Goal: Information Seeking & Learning: Learn about a topic

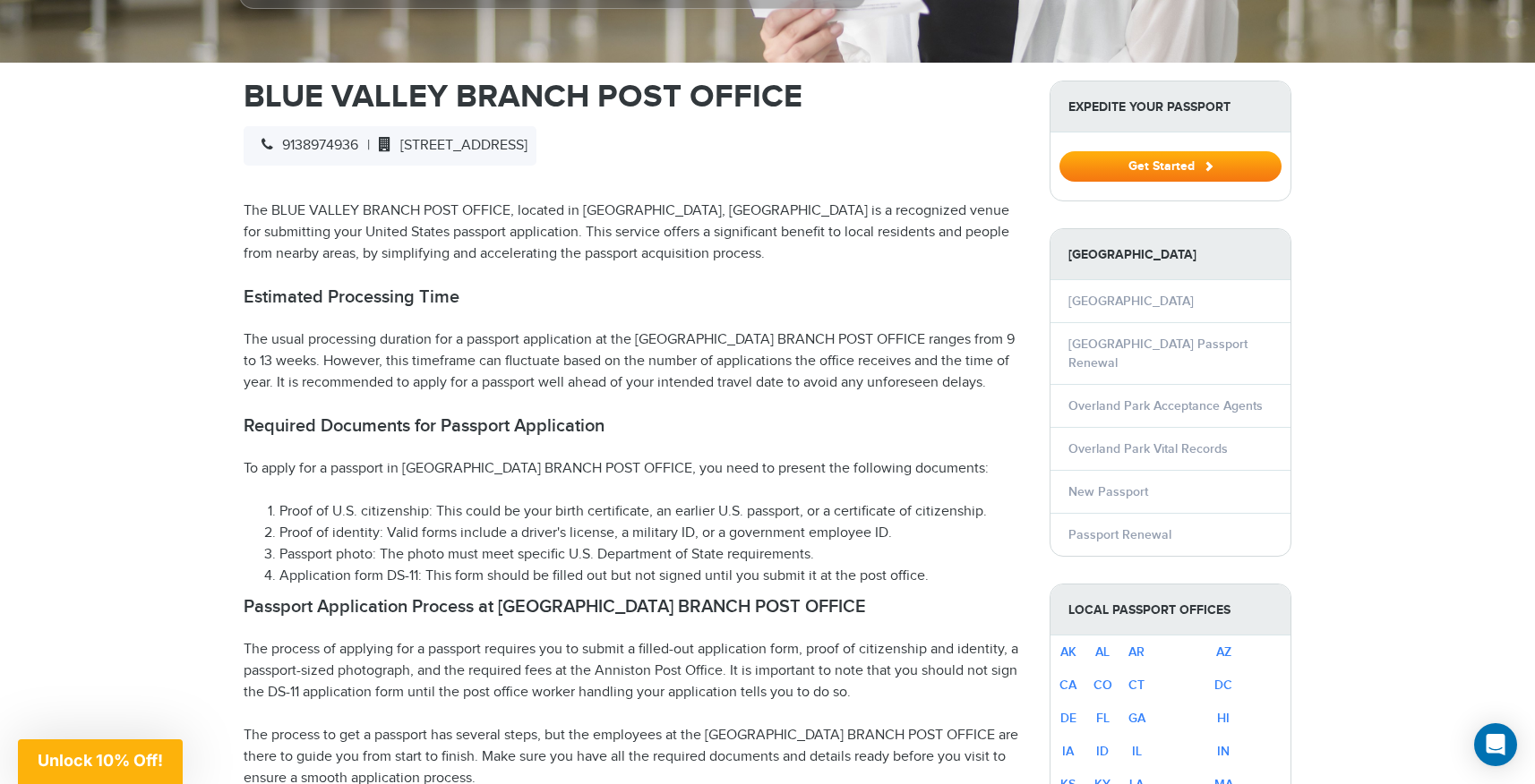
scroll to position [563, 0]
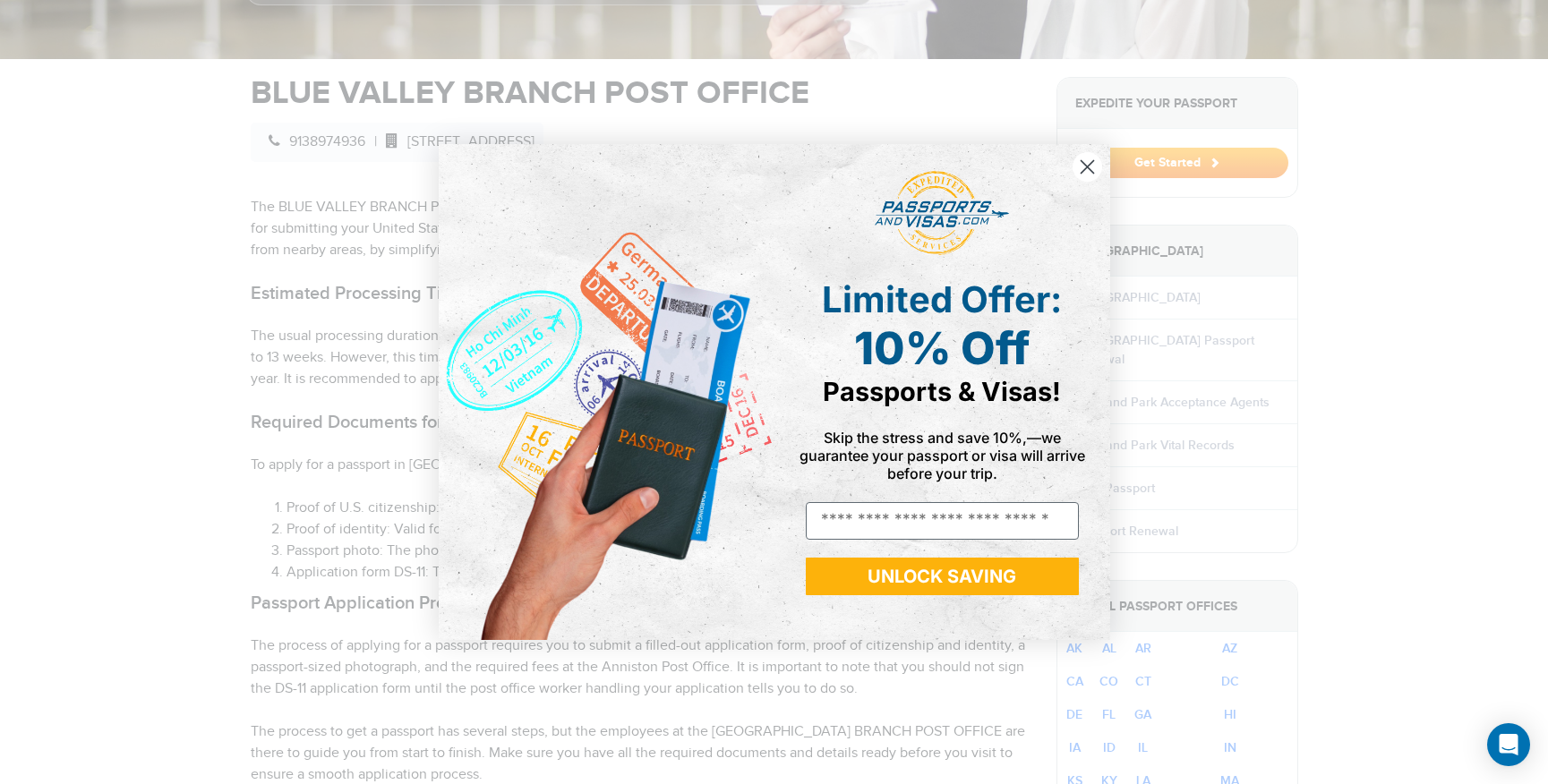
click at [1089, 171] on circle "Close dialog" at bounding box center [1087, 167] width 29 height 29
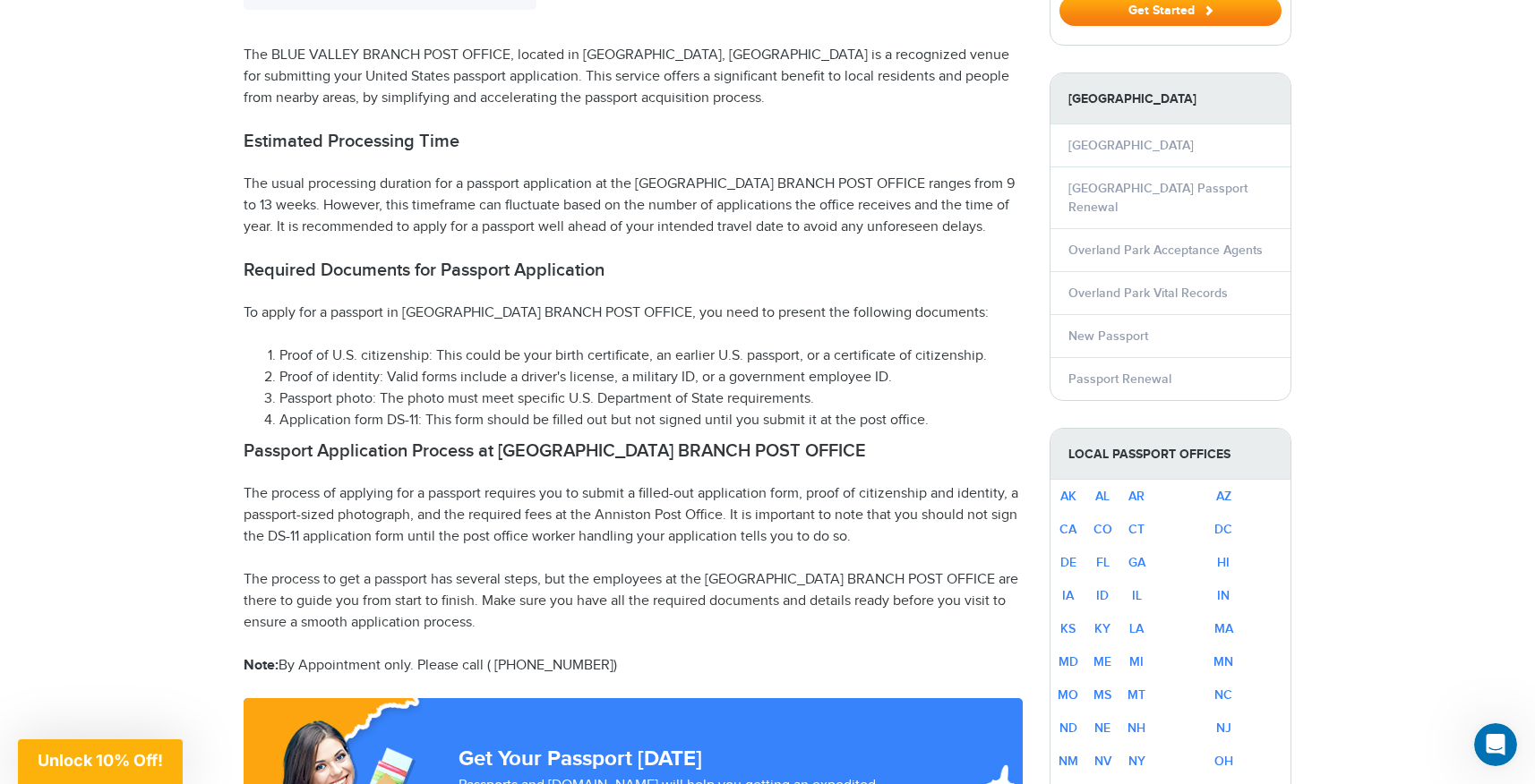
scroll to position [834, 0]
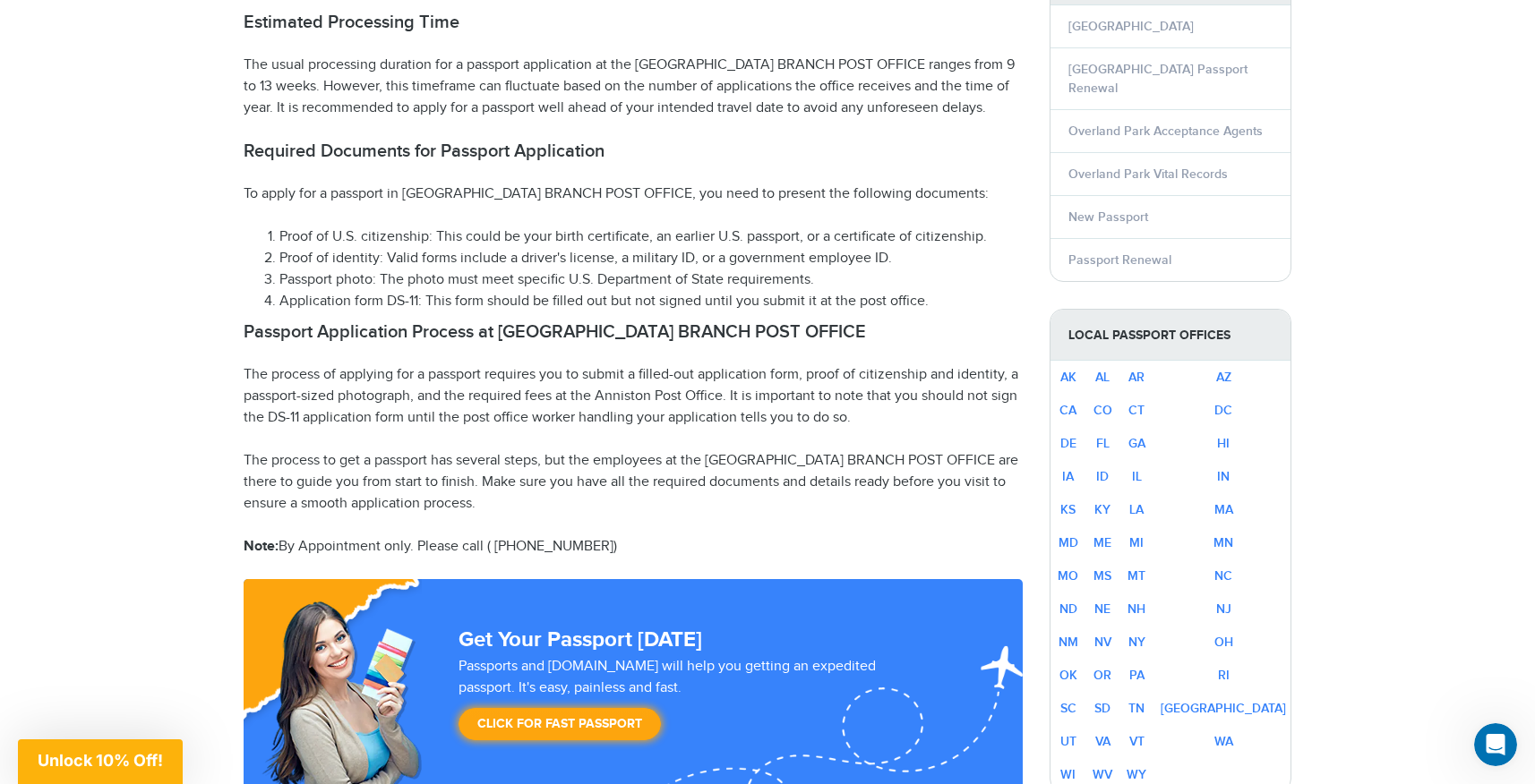
click at [645, 507] on p "The process to get a passport has several steps, but the employees at the BLUE …" at bounding box center [632, 482] width 779 height 65
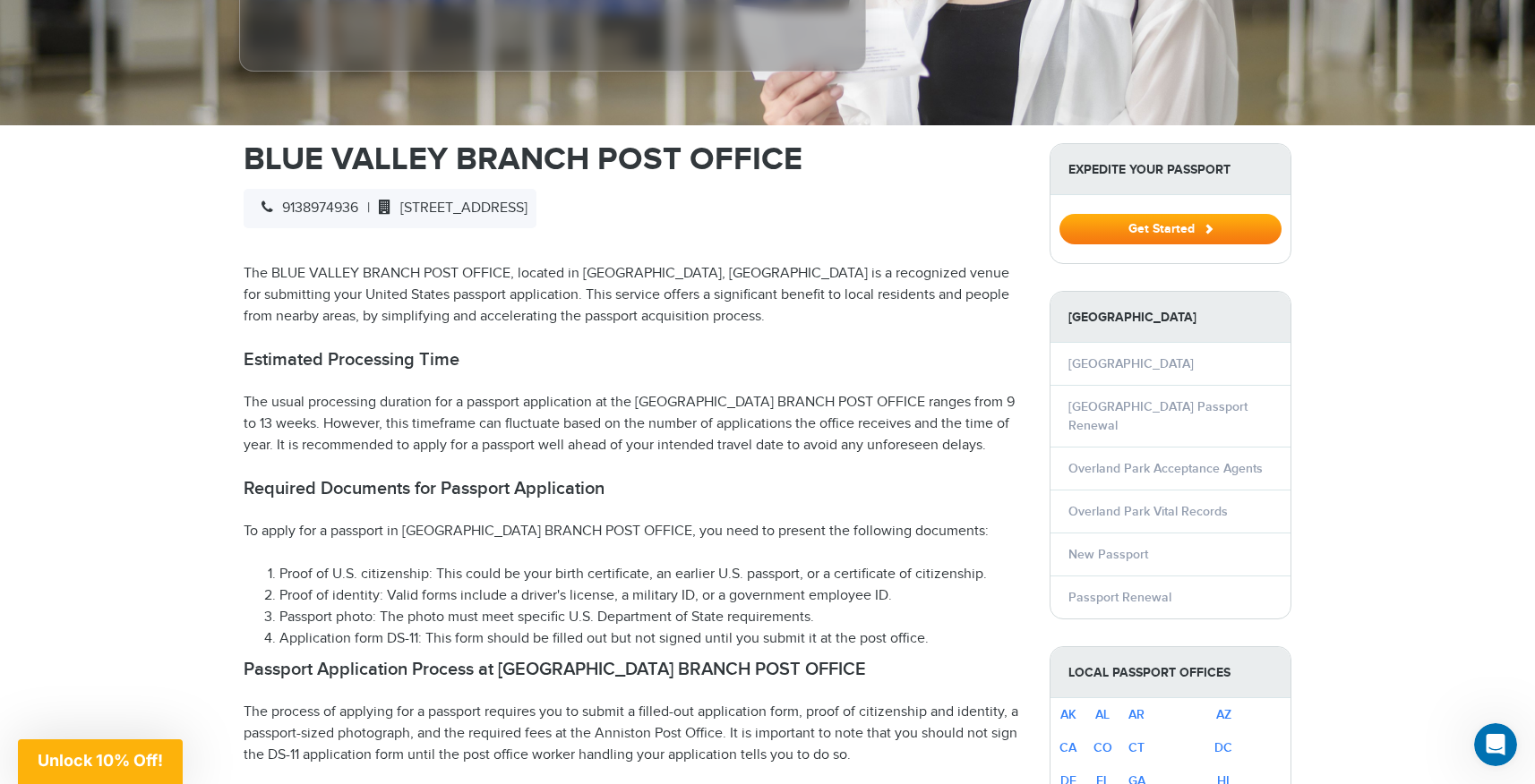
scroll to position [430, 0]
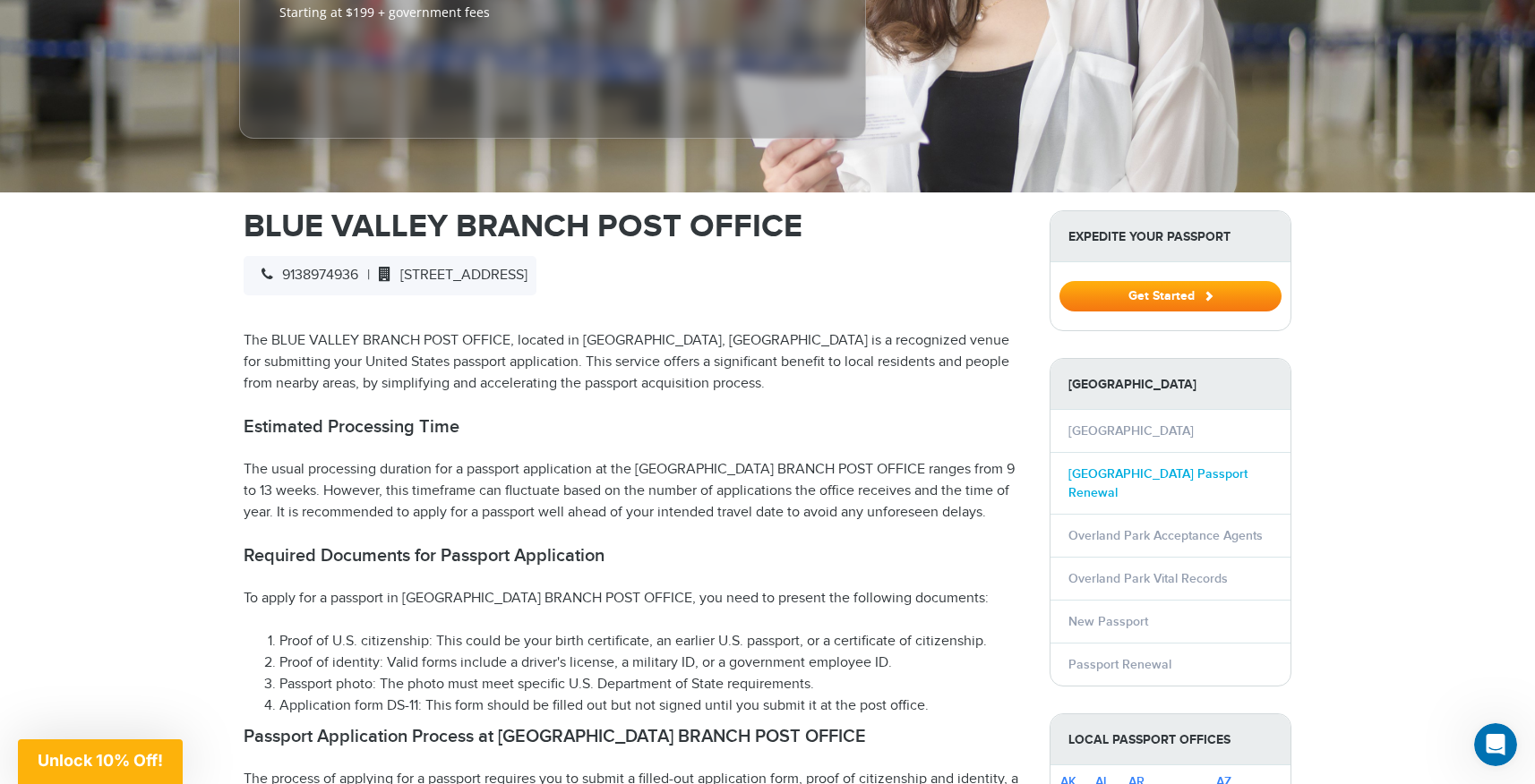
click at [1097, 478] on link "[GEOGRAPHIC_DATA] Passport Renewal" at bounding box center [1158, 483] width 179 height 34
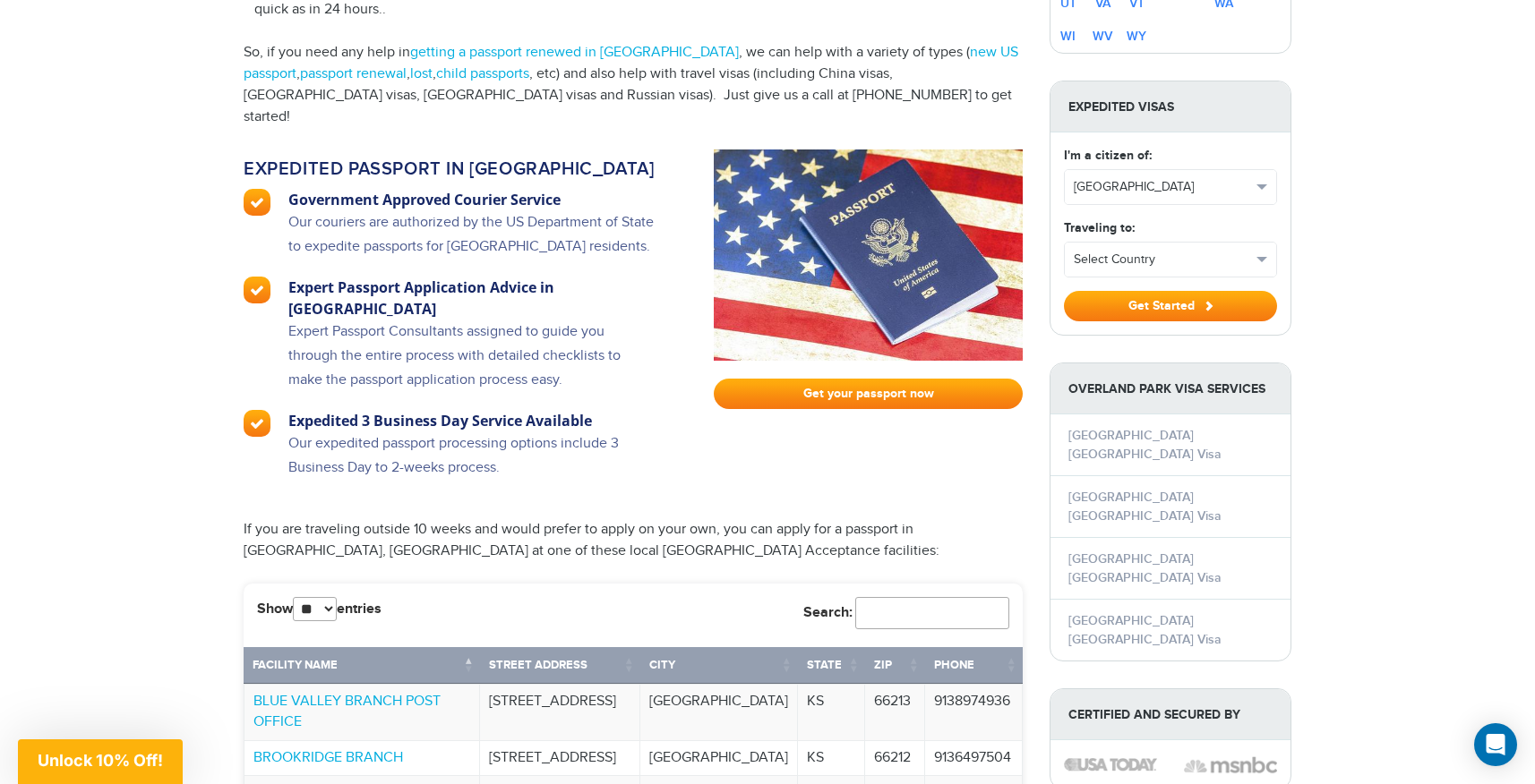
scroll to position [1131, 0]
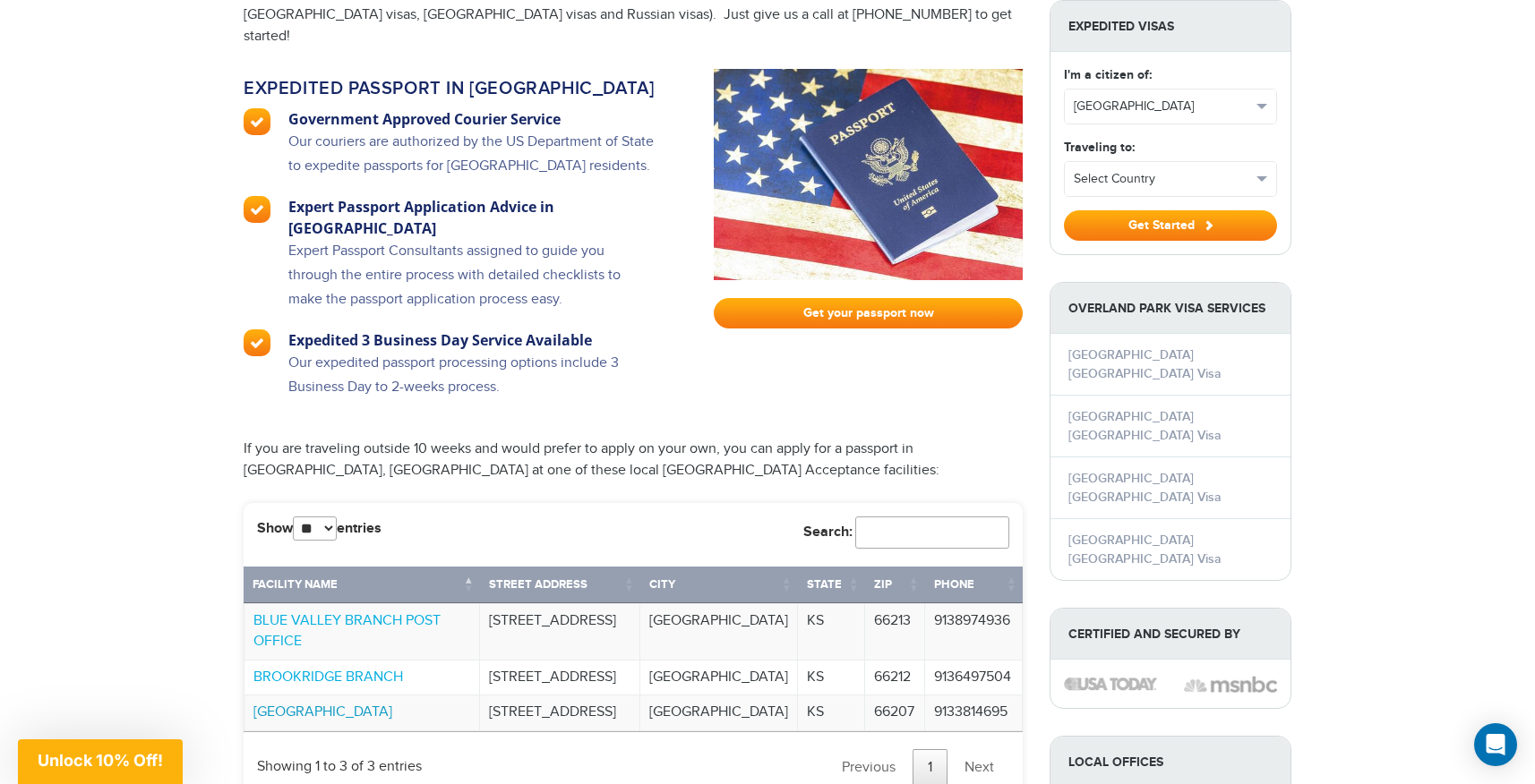
click at [304, 704] on link "INDIAN CREEK" at bounding box center [322, 712] width 138 height 17
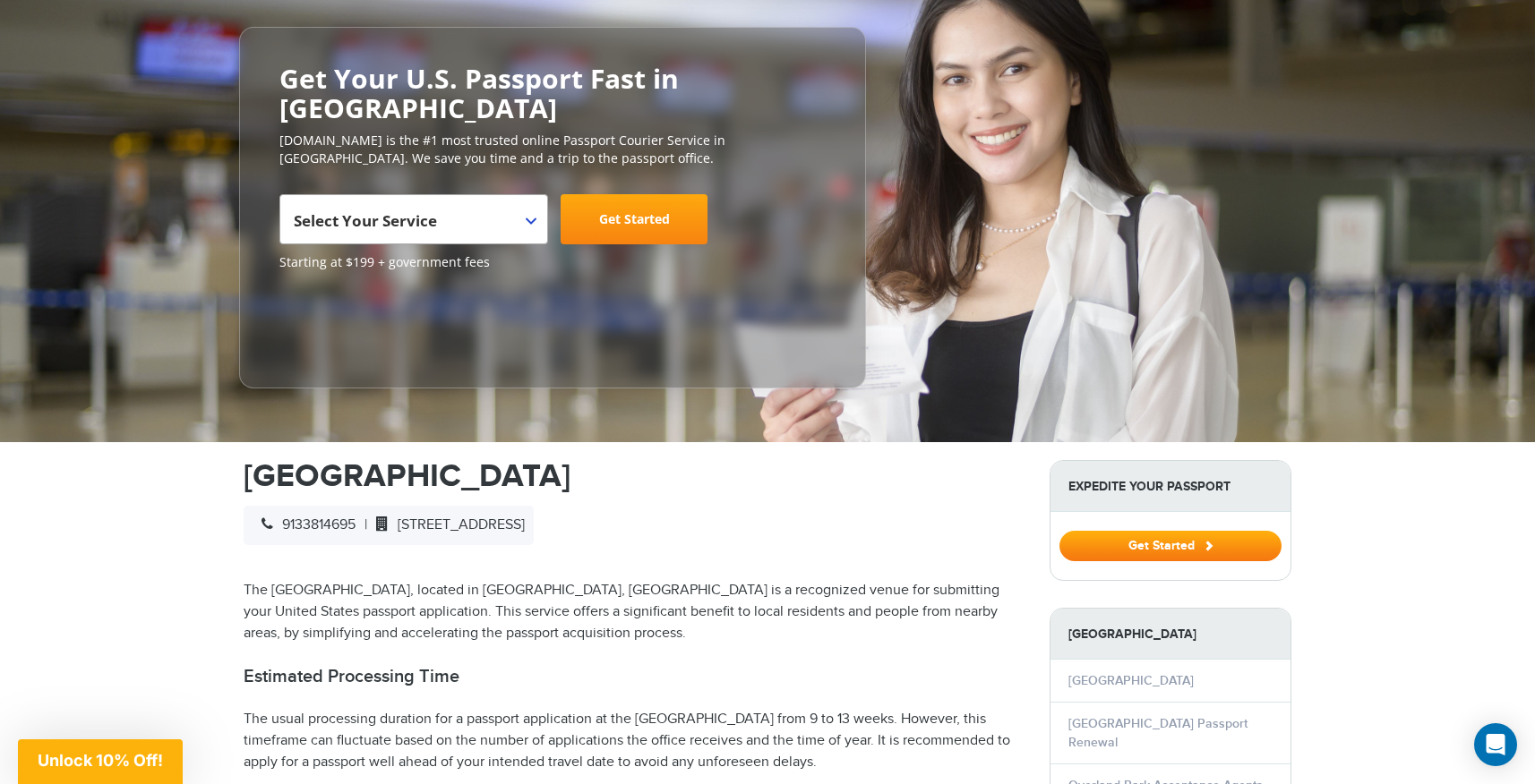
scroll to position [220, 0]
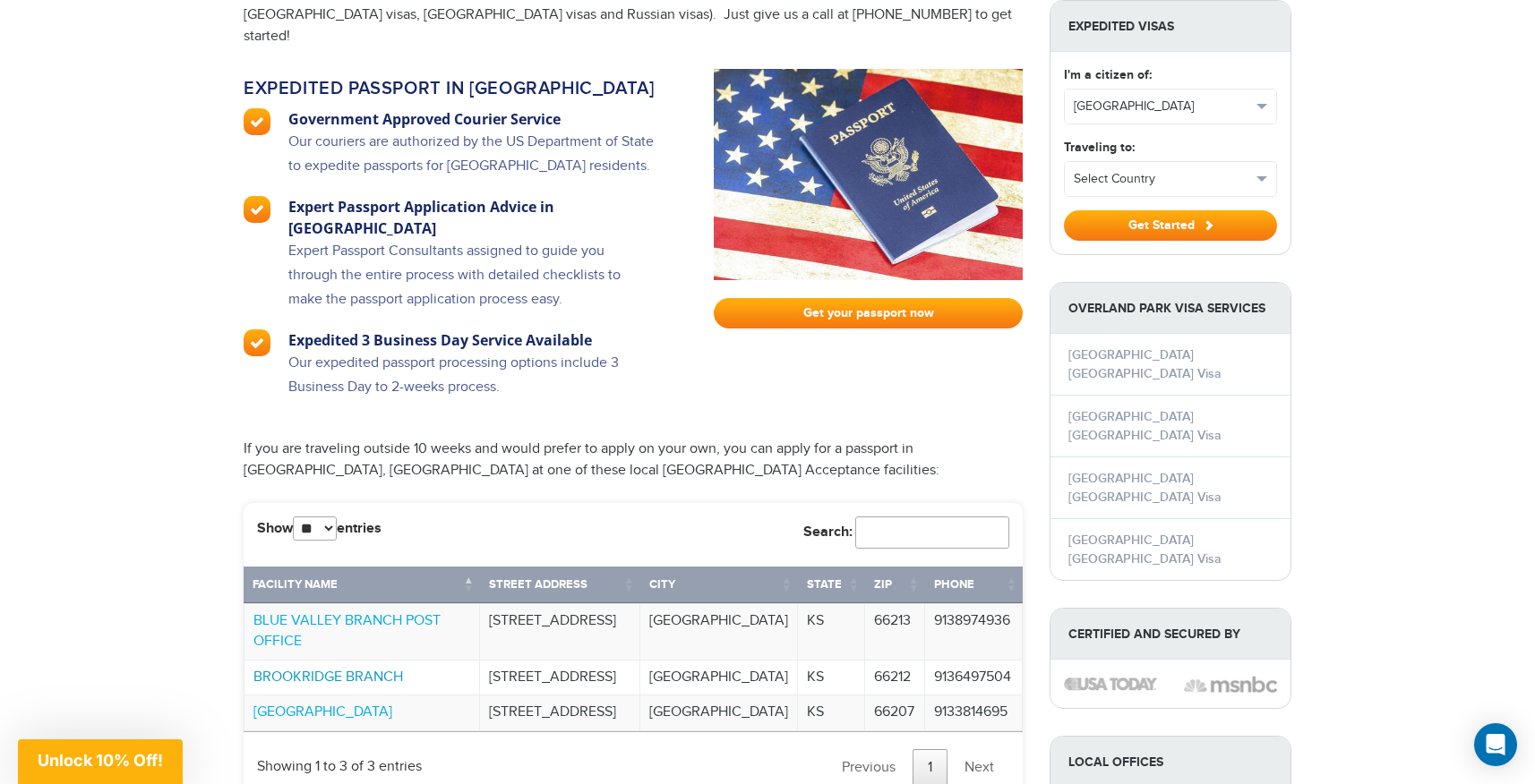
click at [275, 668] on link "BROOKRIDGE BRANCH" at bounding box center [328, 677] width 149 height 17
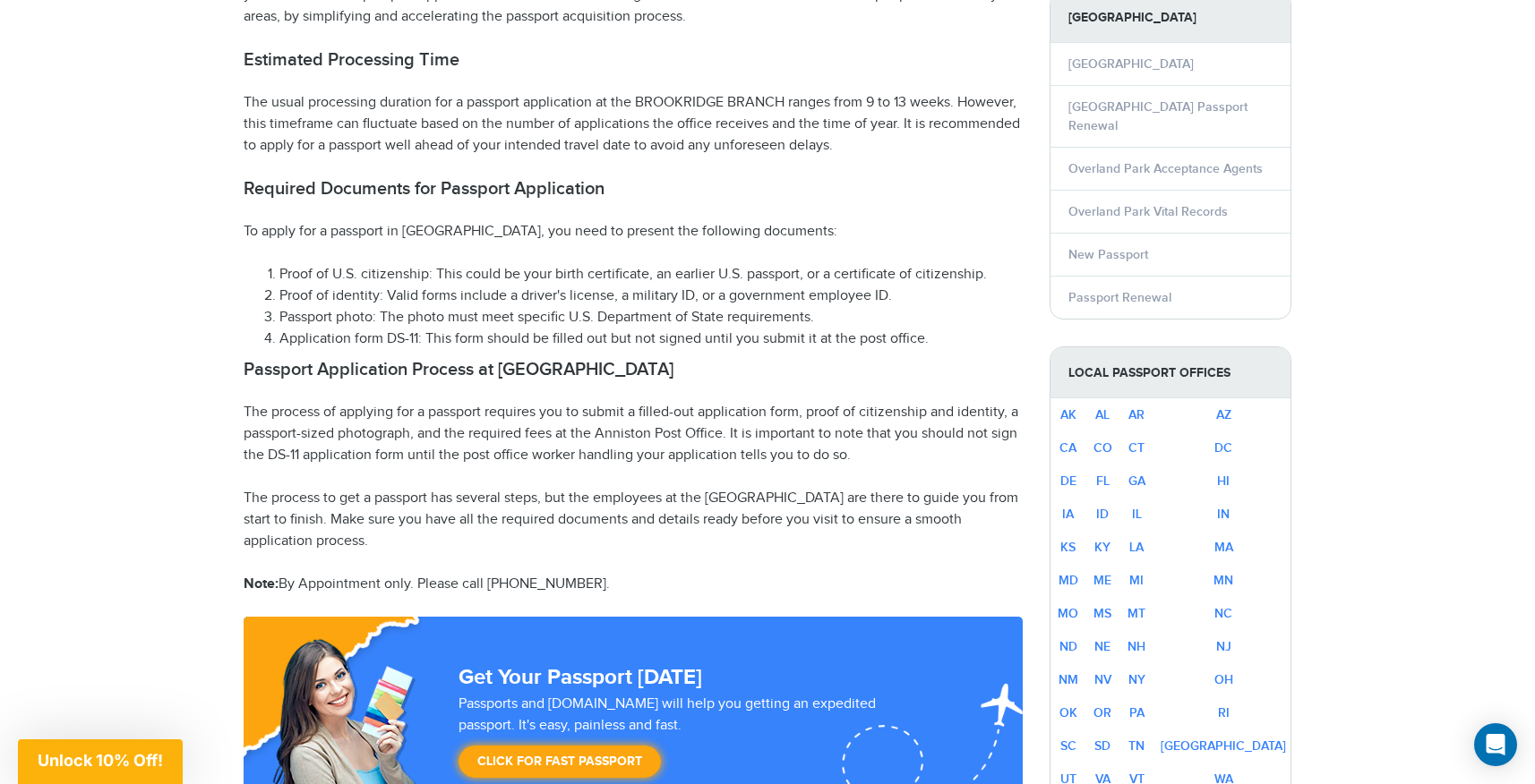
scroll to position [581, 0]
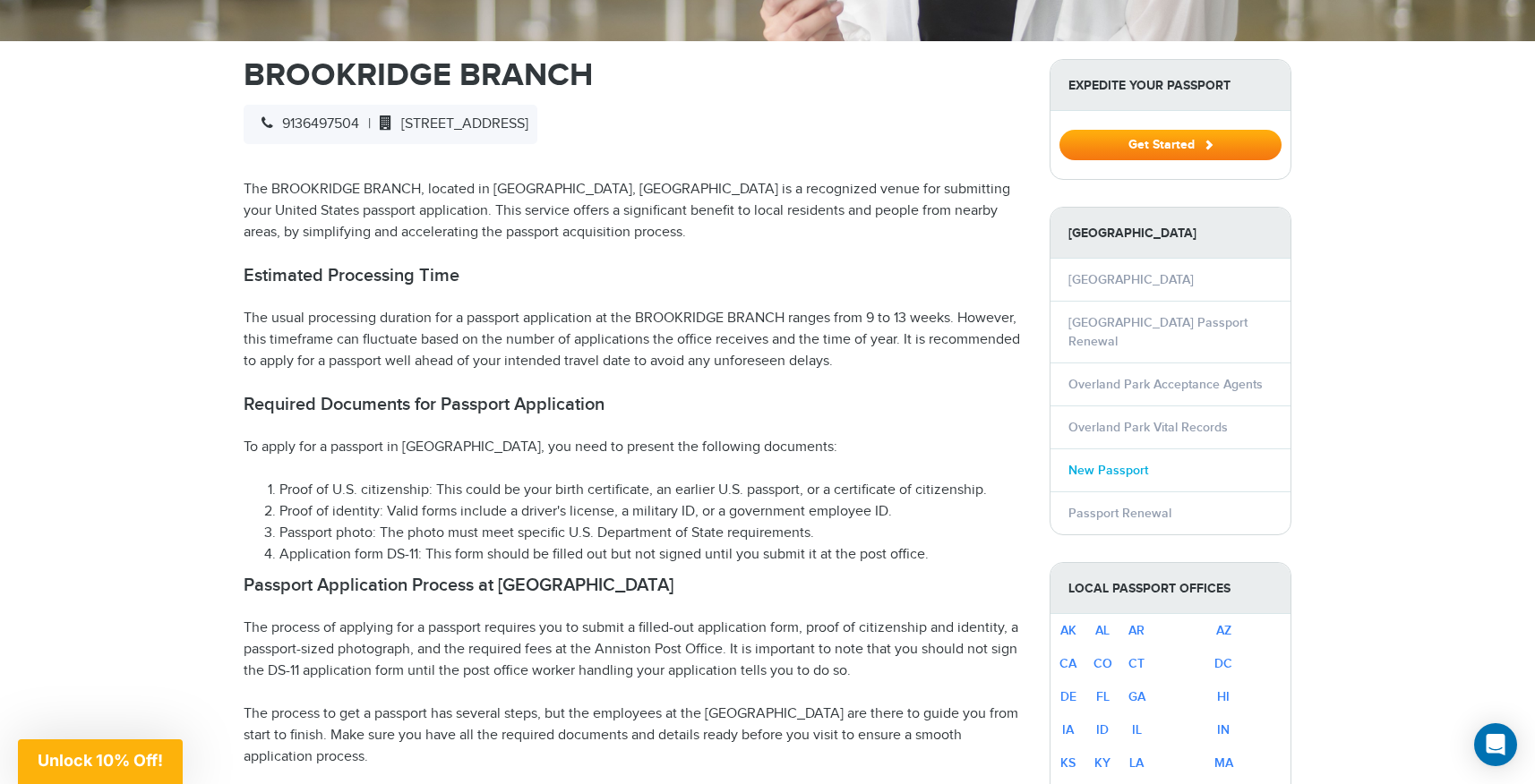
click at [1098, 463] on link "New Passport" at bounding box center [1108, 470] width 79 height 15
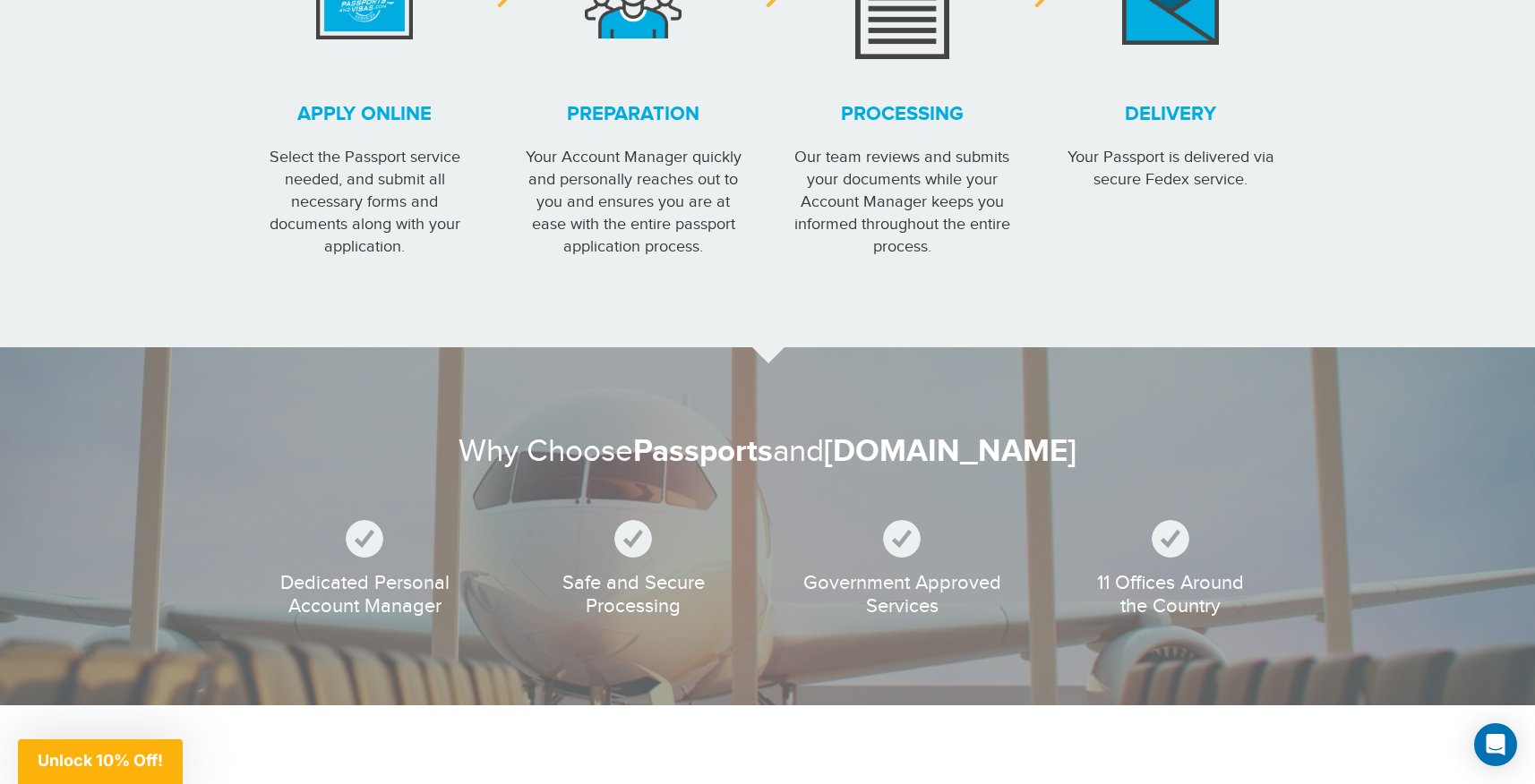
scroll to position [1383, 0]
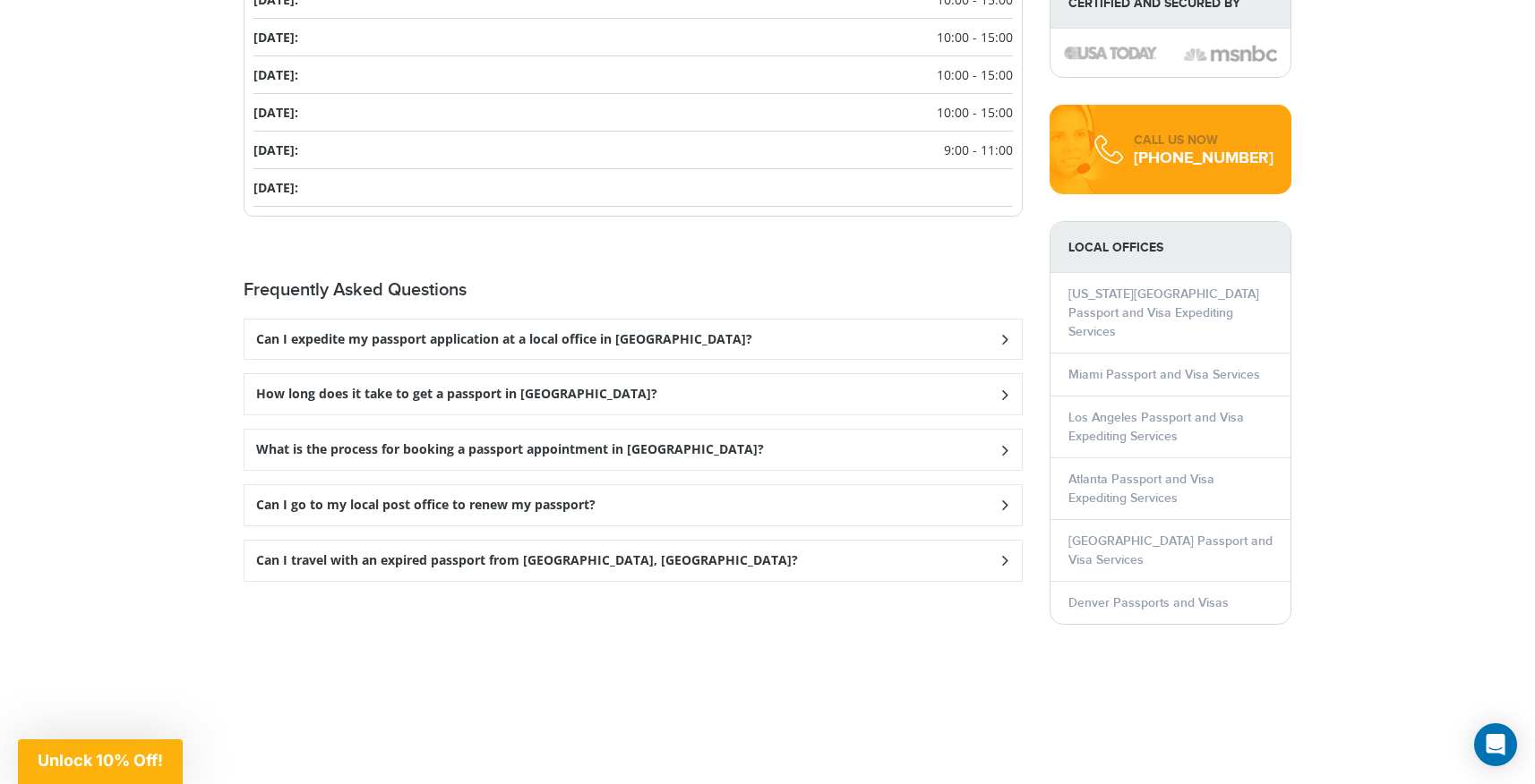
scroll to position [2371, 0]
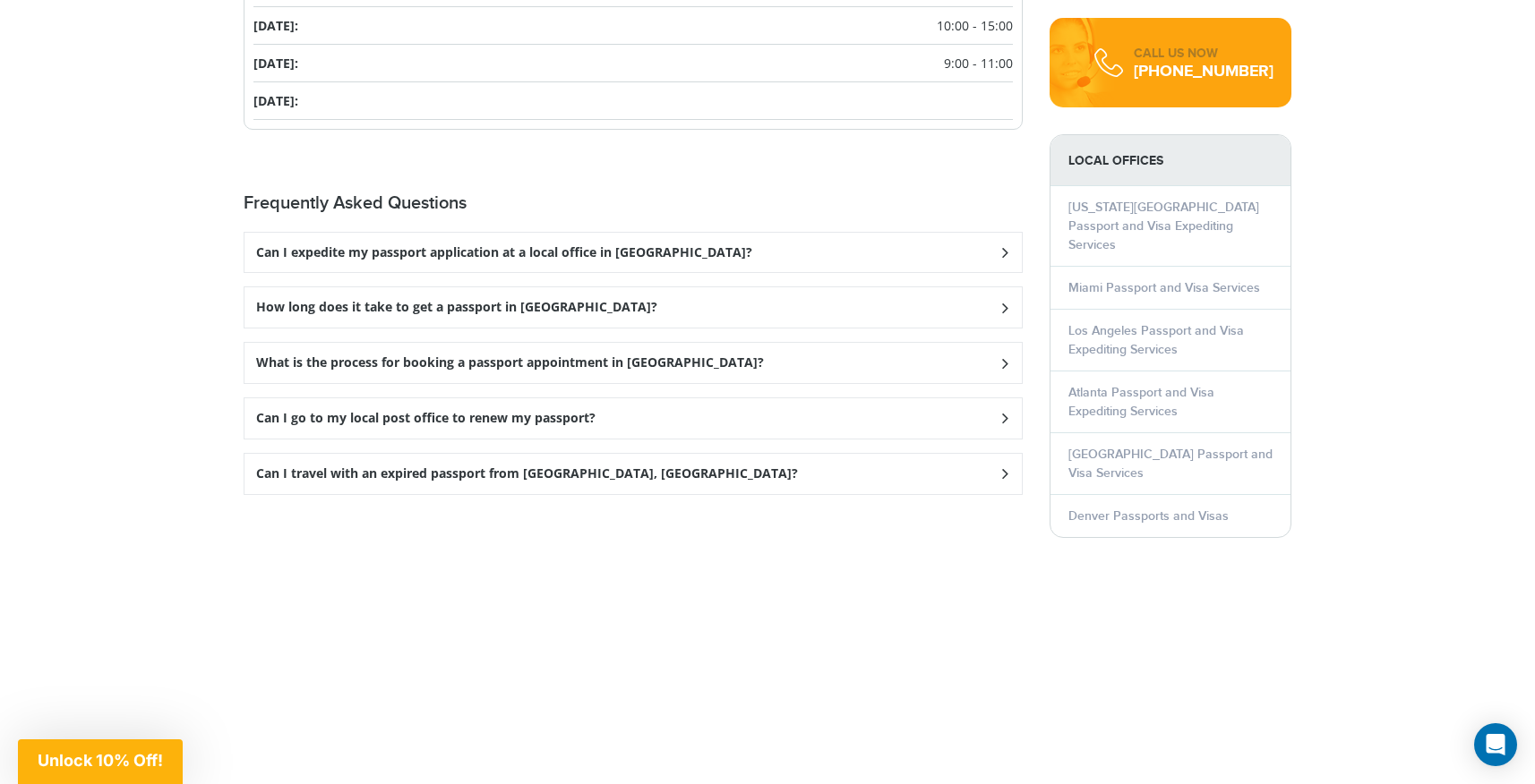
click at [542, 256] on h3 "Can I expedite my passport application at a local office in [GEOGRAPHIC_DATA]?" at bounding box center [504, 252] width 496 height 15
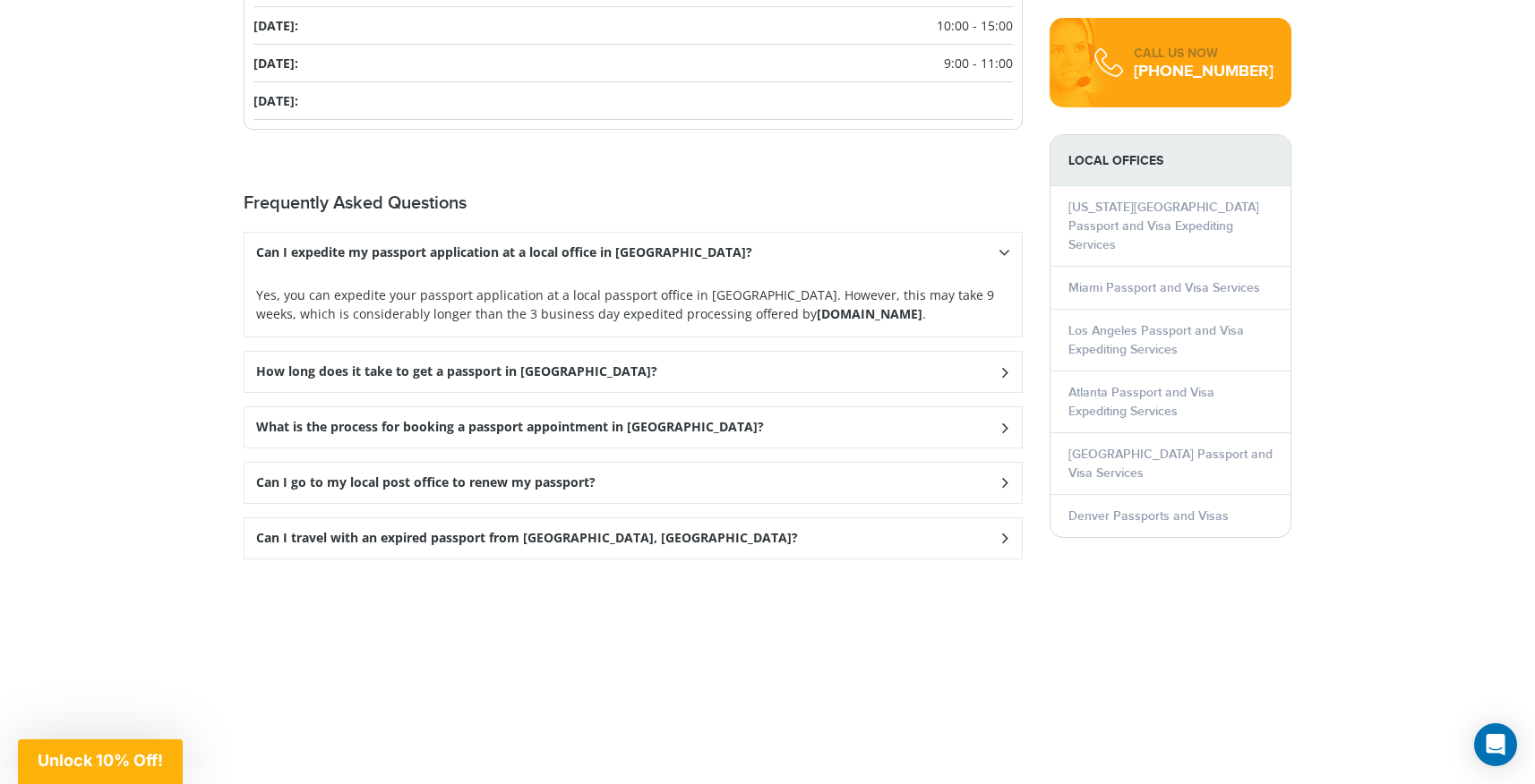
click at [521, 430] on h3 "What is the process for booking a passport appointment in [GEOGRAPHIC_DATA]?" at bounding box center [509, 427] width 507 height 15
